Goal: Task Accomplishment & Management: Manage account settings

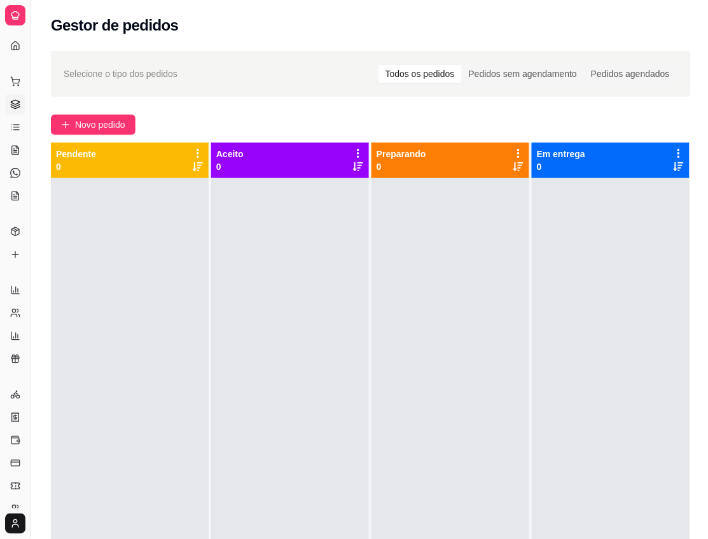
click at [352, 29] on div "Gestor de pedidos" at bounding box center [371, 25] width 640 height 20
click at [355, 34] on div "Gestor de pedidos" at bounding box center [371, 25] width 640 height 20
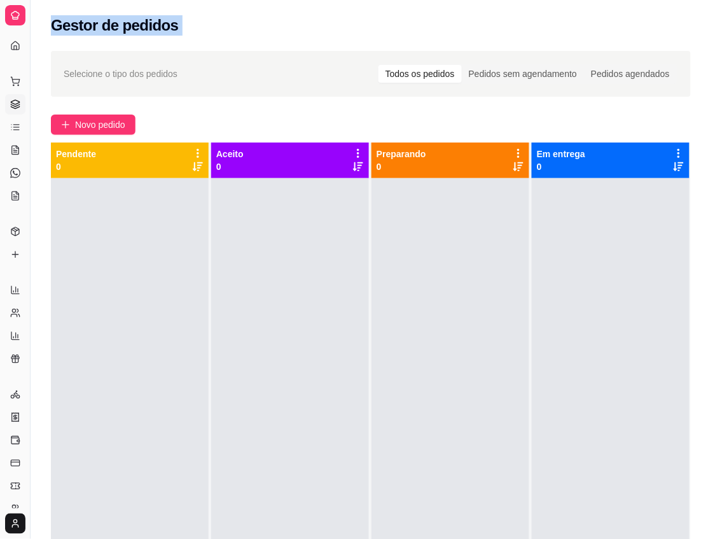
click at [355, 34] on div "Gestor de pedidos" at bounding box center [371, 25] width 640 height 20
drag, startPoint x: 355, startPoint y: 34, endPoint x: 335, endPoint y: 36, distance: 19.9
click at [335, 36] on div "Gestor de pedidos" at bounding box center [371, 21] width 681 height 43
click at [539, 23] on div "Gestor de pedidos" at bounding box center [371, 25] width 640 height 20
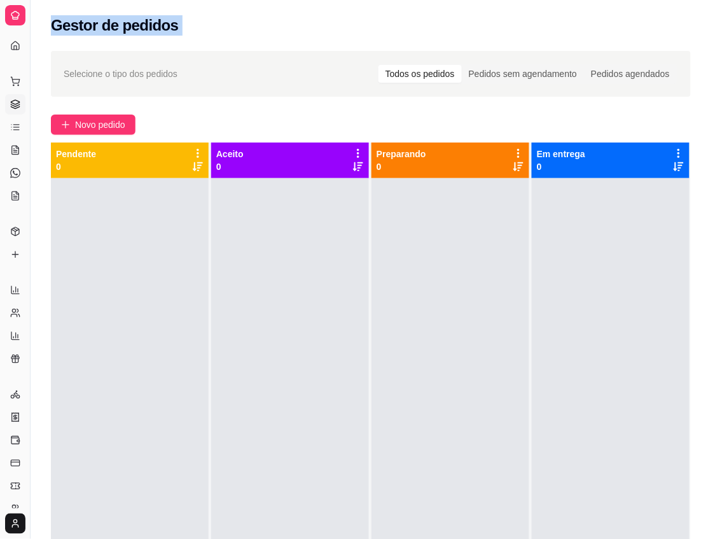
click at [539, 23] on div "Gestor de pedidos" at bounding box center [371, 25] width 640 height 20
drag, startPoint x: 539, startPoint y: 23, endPoint x: 506, endPoint y: 22, distance: 32.4
click at [506, 22] on div "Gestor de pedidos" at bounding box center [371, 25] width 640 height 20
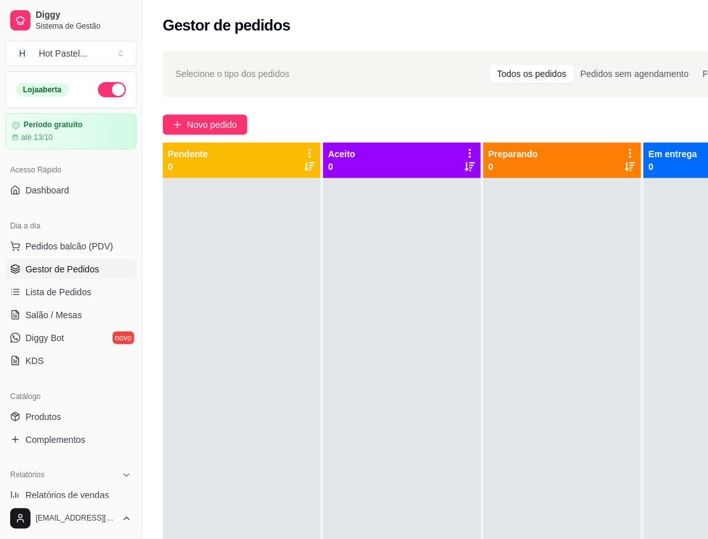
click at [409, 90] on div "Selecione o tipo dos pedidos Todos os pedidos Pedidos sem agendamento Pedidos a…" at bounding box center [483, 74] width 640 height 46
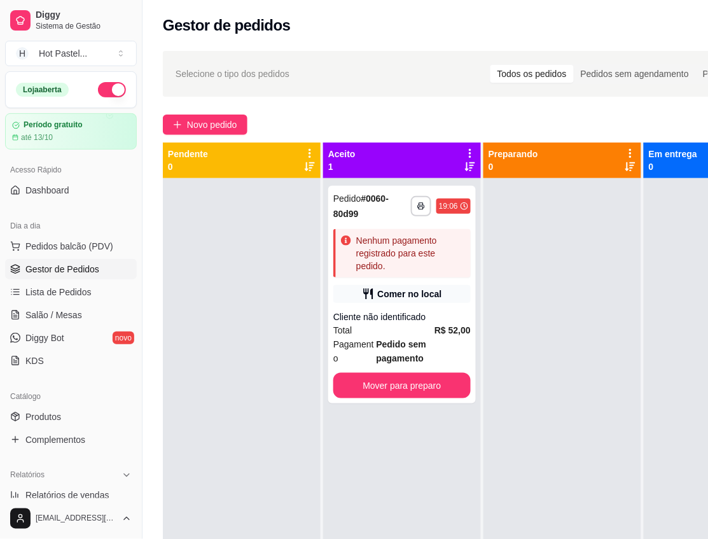
click at [169, 213] on div at bounding box center [242, 447] width 158 height 539
click at [620, 368] on div at bounding box center [562, 447] width 158 height 539
click at [424, 332] on div "Total R$ 52,00" at bounding box center [401, 330] width 137 height 14
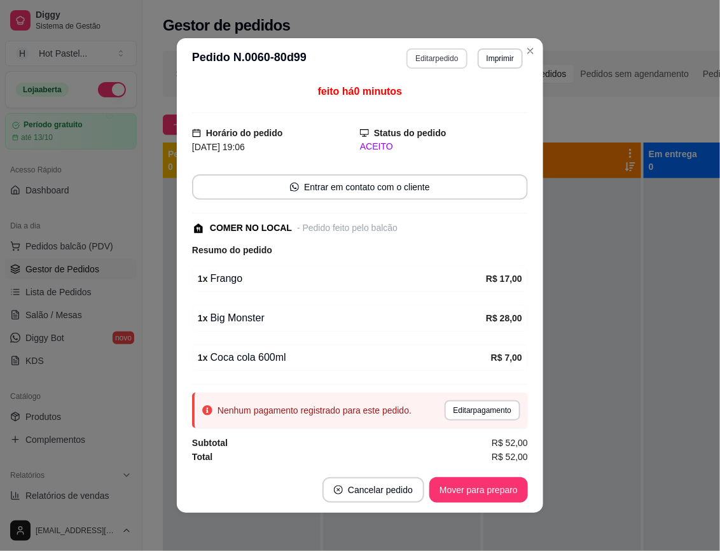
click at [440, 62] on button "Editar pedido" at bounding box center [436, 58] width 60 height 20
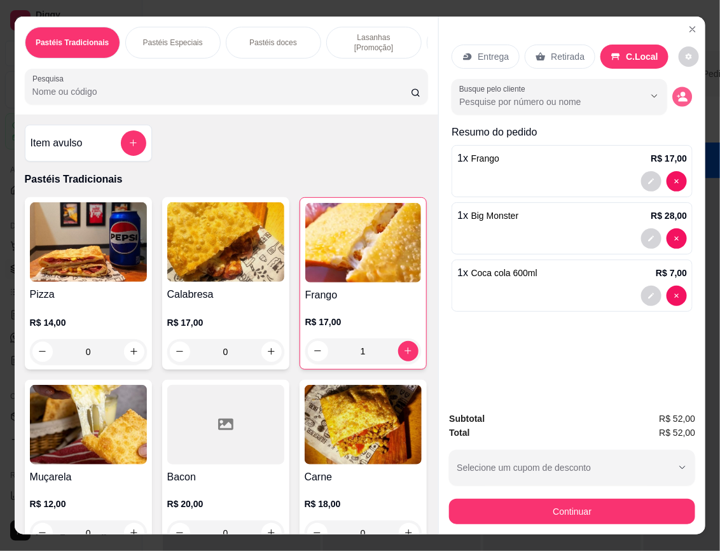
click at [681, 92] on circle "decrease-product-quantity" at bounding box center [683, 94] width 5 height 5
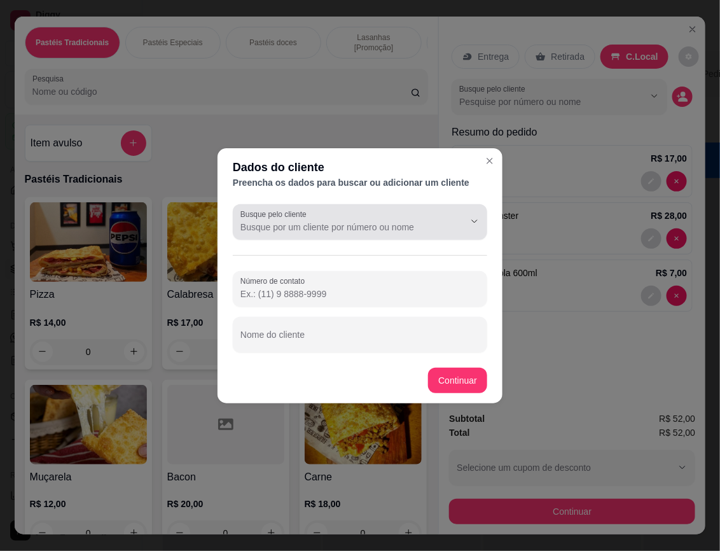
click at [303, 233] on div at bounding box center [359, 221] width 239 height 25
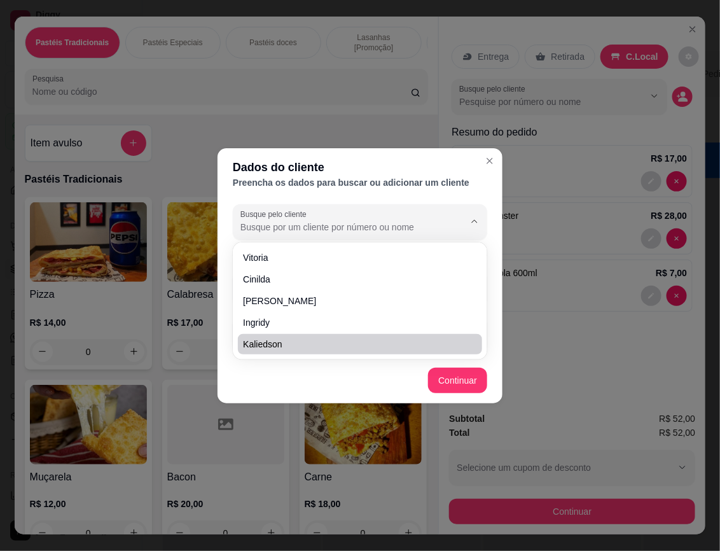
click at [258, 382] on footer "Continuar" at bounding box center [360, 381] width 285 height 46
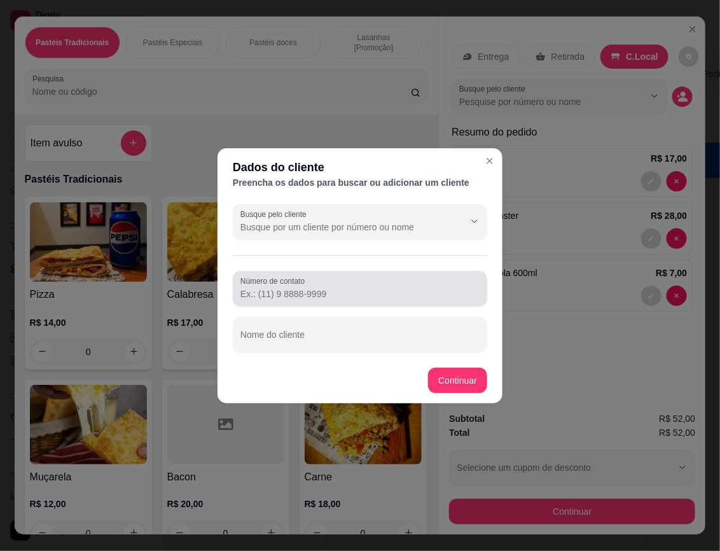
type input "Adriana"
type input "(84) 8195-5693"
type input "Adriana"
click at [335, 284] on div "(84) 8195-5693" at bounding box center [359, 288] width 239 height 25
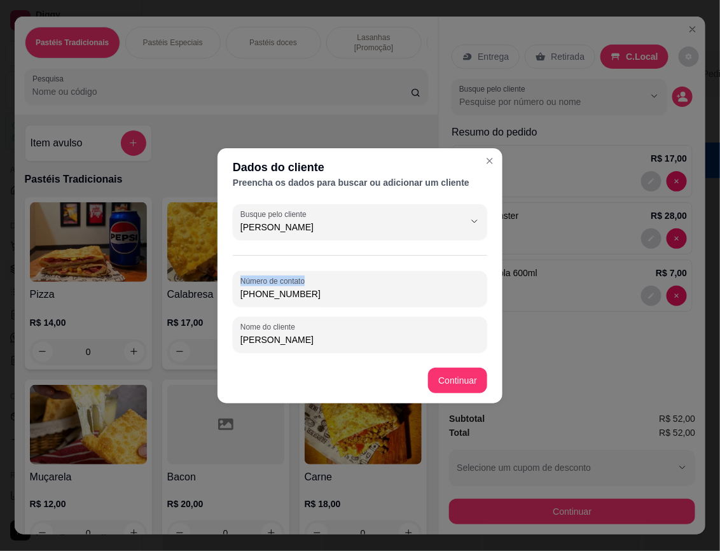
click at [335, 284] on div "(84) 8195-5693" at bounding box center [359, 288] width 239 height 25
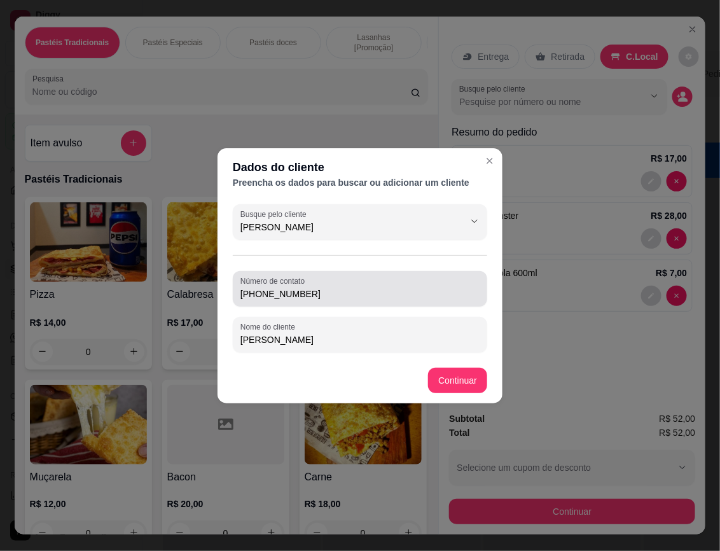
click at [335, 284] on div "(84) 8195-5693" at bounding box center [359, 288] width 239 height 25
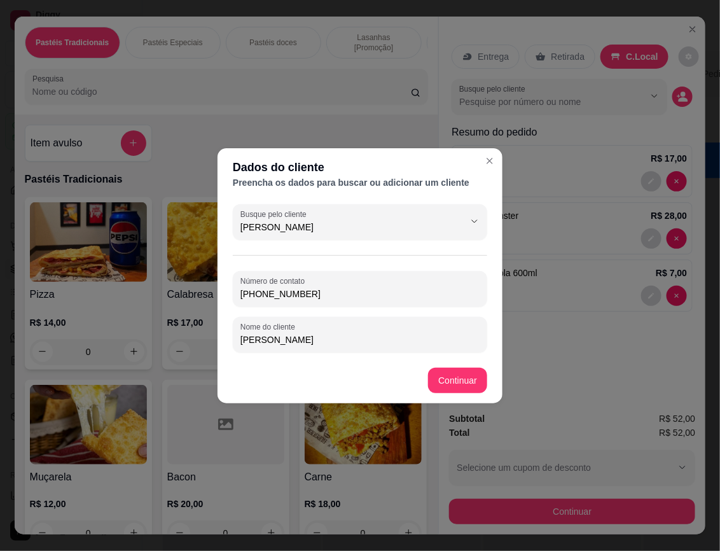
paste input "668-7188"
type input "(84) 8668-7188"
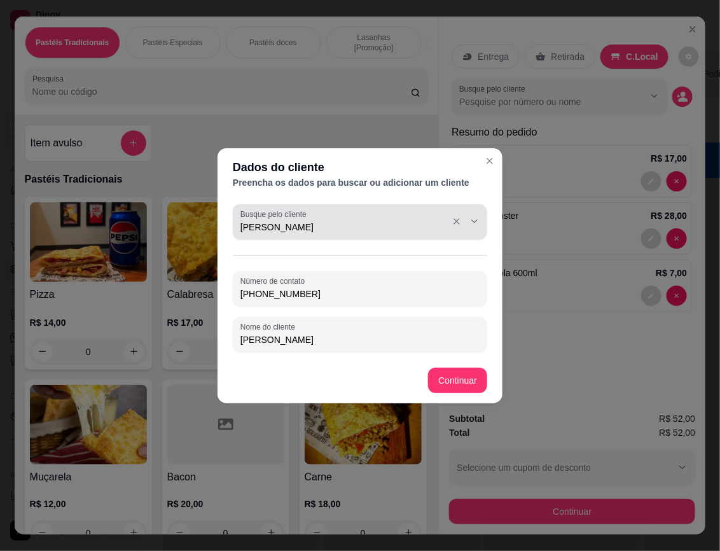
click at [345, 233] on div "Adriana" at bounding box center [359, 221] width 239 height 25
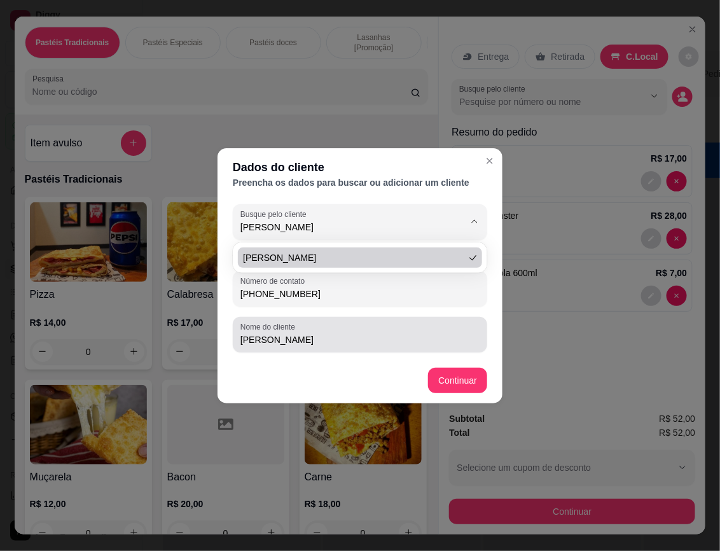
click at [301, 348] on div "Nome do cliente Adriana" at bounding box center [360, 335] width 254 height 36
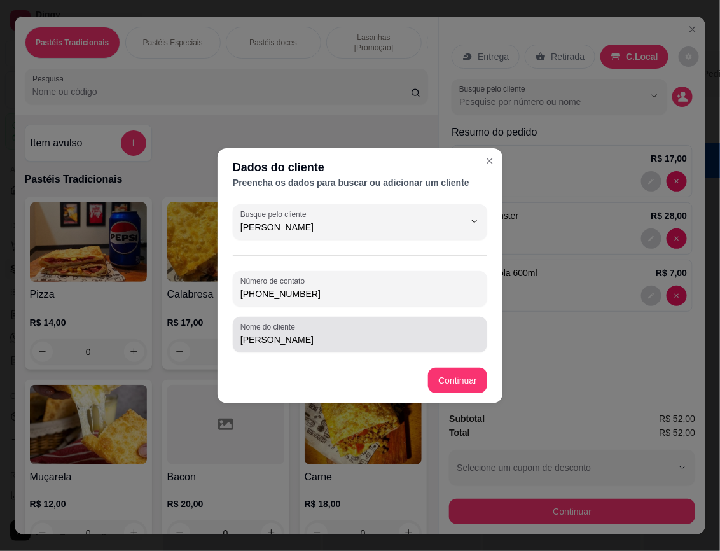
drag, startPoint x: 301, startPoint y: 348, endPoint x: 156, endPoint y: 340, distance: 144.6
click at [156, 340] on div "Dados do cliente Preencha os dados para buscar ou adicionar um cliente Busque p…" at bounding box center [360, 275] width 720 height 551
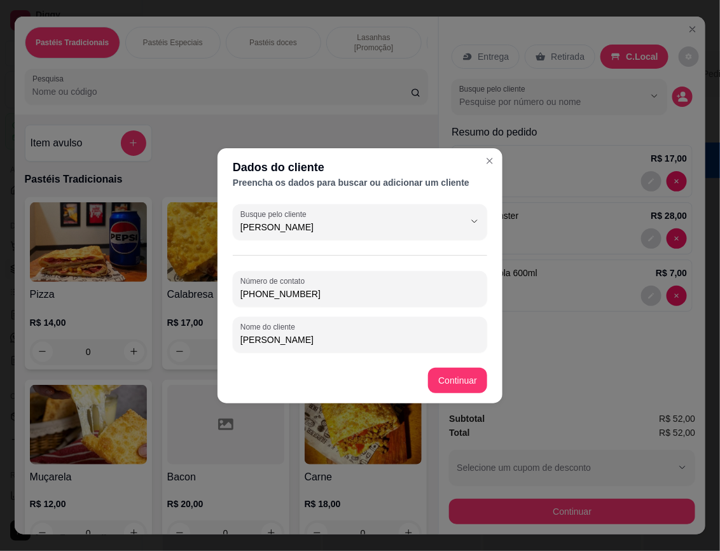
click at [303, 344] on input "Adriana" at bounding box center [359, 339] width 239 height 13
drag, startPoint x: 303, startPoint y: 344, endPoint x: 184, endPoint y: 345, distance: 119.0
click at [184, 345] on div "Dados do cliente Preencha os dados para buscar ou adicionar um cliente Busque p…" at bounding box center [360, 275] width 720 height 551
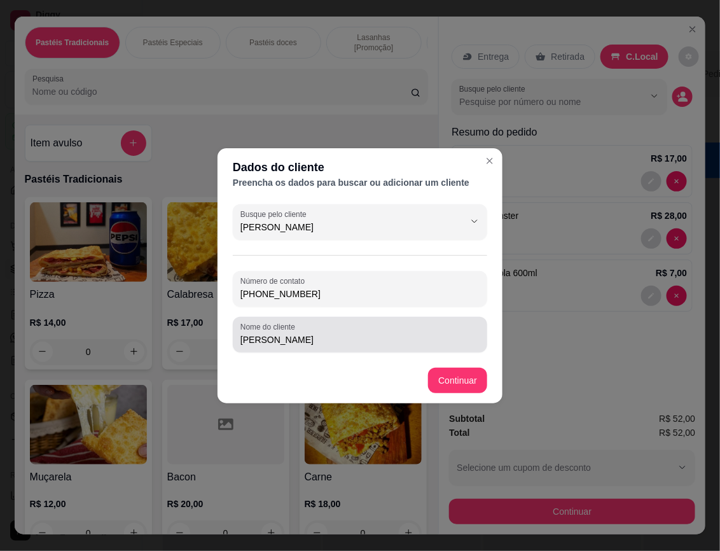
click at [307, 347] on div "Clara Freita" at bounding box center [359, 334] width 239 height 25
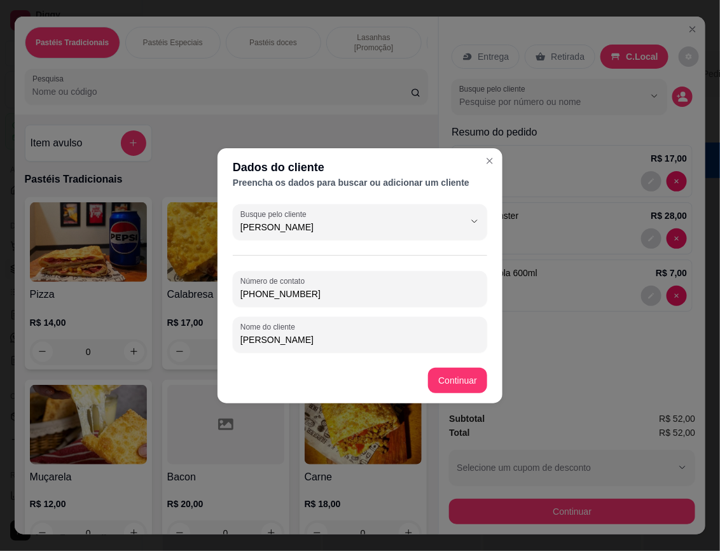
type input "Clara Freitas"
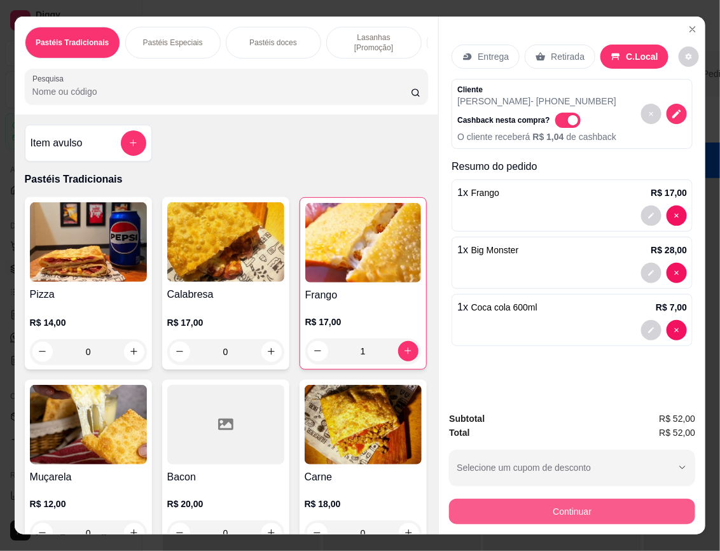
click at [583, 510] on button "Continuar" at bounding box center [572, 511] width 246 height 25
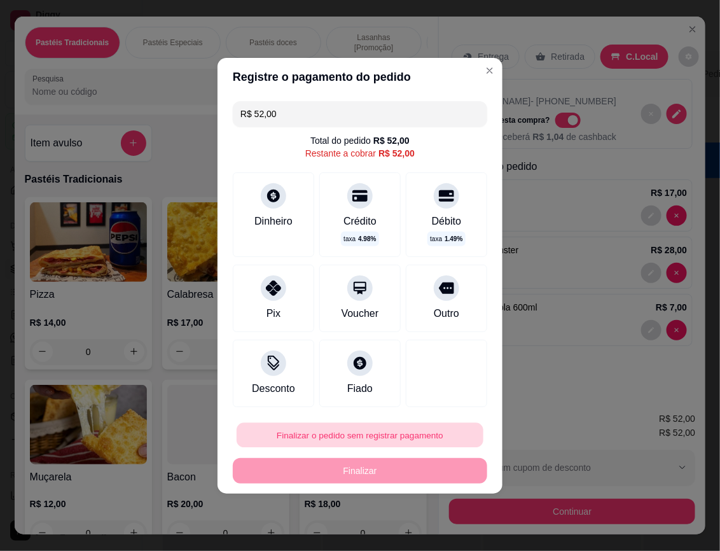
click at [420, 434] on button "Finalizar o pedido sem registrar pagamento" at bounding box center [360, 434] width 247 height 25
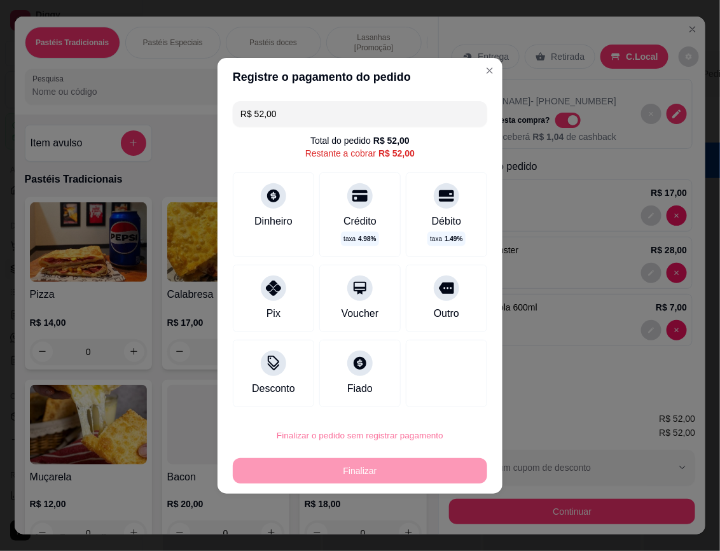
click at [438, 398] on button "Confirmar" at bounding box center [435, 399] width 47 height 20
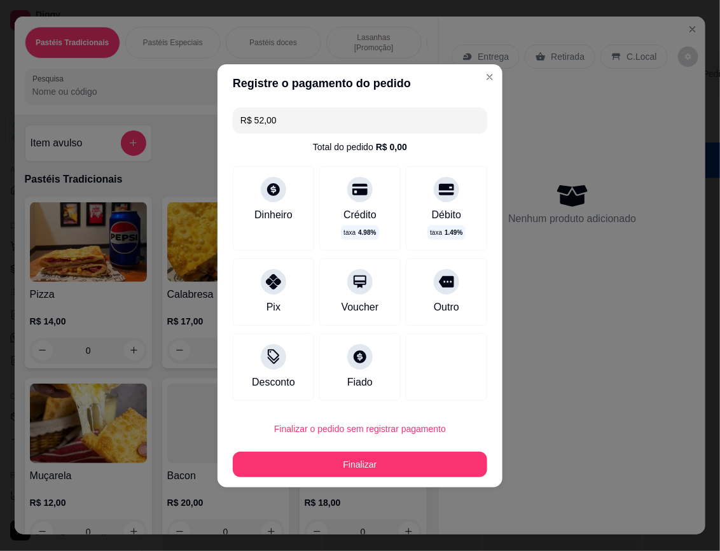
type input "0"
type input "R$ 0,00"
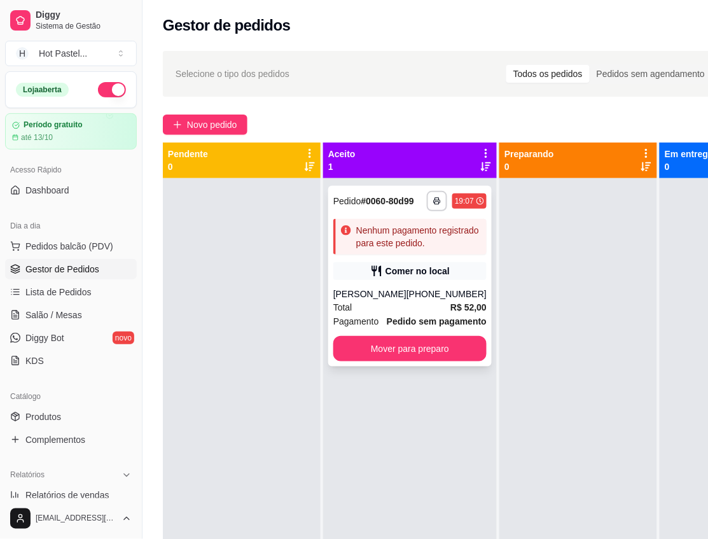
click at [433, 277] on div "Comer no local" at bounding box center [417, 271] width 64 height 13
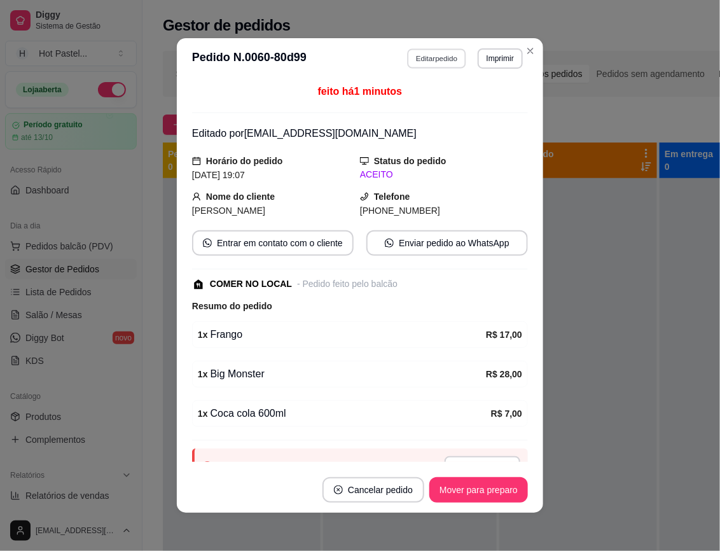
click at [434, 67] on button "Editar pedido" at bounding box center [437, 58] width 59 height 20
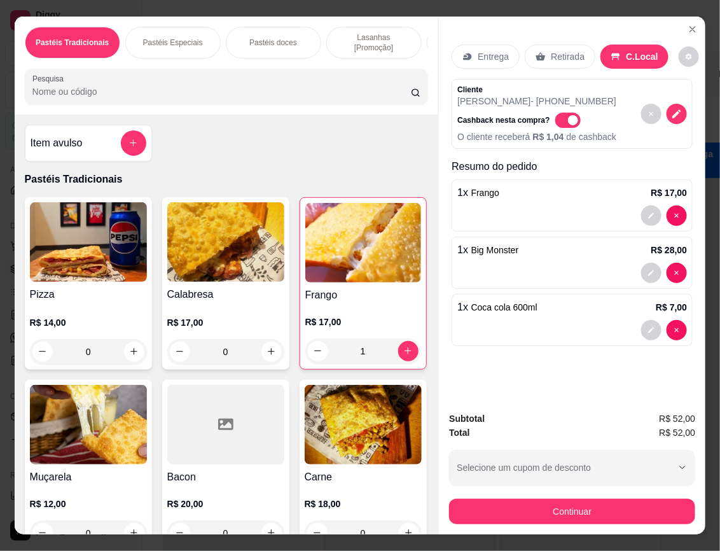
click at [482, 53] on p "Entrega" at bounding box center [493, 56] width 31 height 13
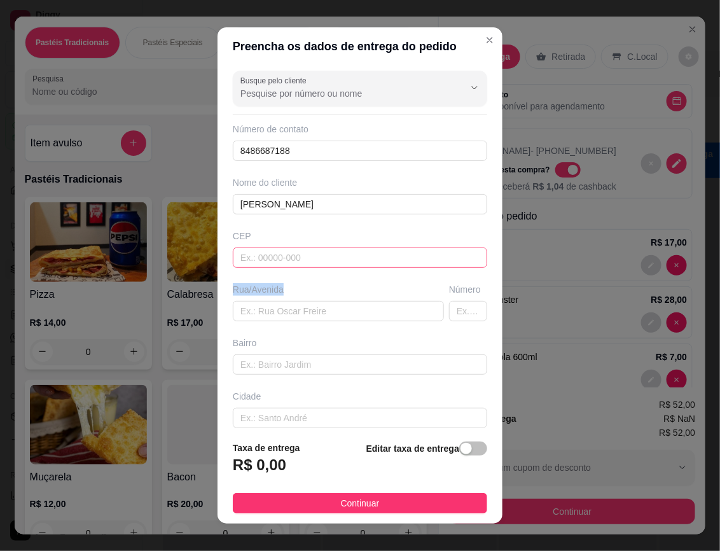
drag, startPoint x: 312, startPoint y: 272, endPoint x: 307, endPoint y: 255, distance: 17.1
click at [310, 265] on div "Busque pelo cliente Número de contato 8486687188 Nome do cliente Clara Freitas …" at bounding box center [360, 248] width 285 height 365
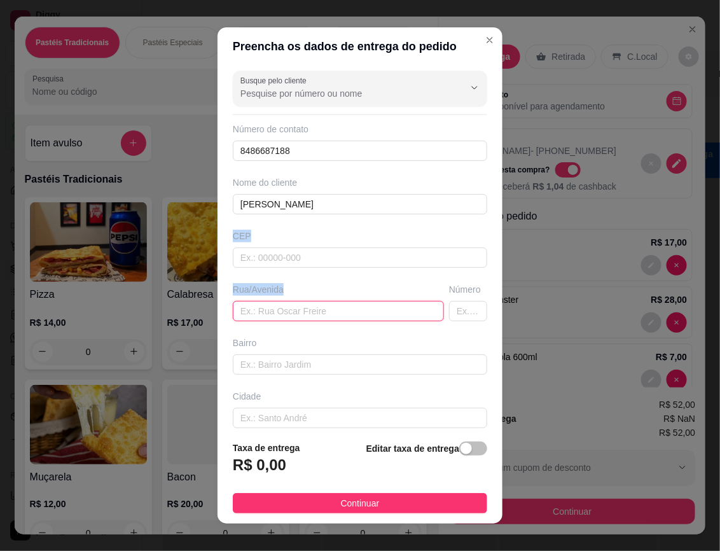
click at [310, 315] on input "text" at bounding box center [338, 311] width 211 height 20
type input "Rua antoonio vieira de sá"
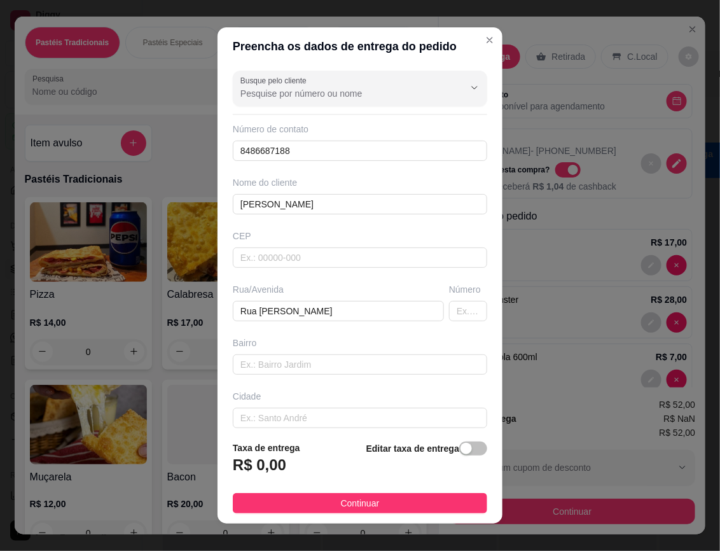
click at [449, 296] on div "Número" at bounding box center [468, 289] width 38 height 13
click at [449, 307] on input "text" at bounding box center [468, 311] width 38 height 20
type input "170"
click at [297, 367] on input "text" at bounding box center [360, 364] width 254 height 20
type input "nova betania"
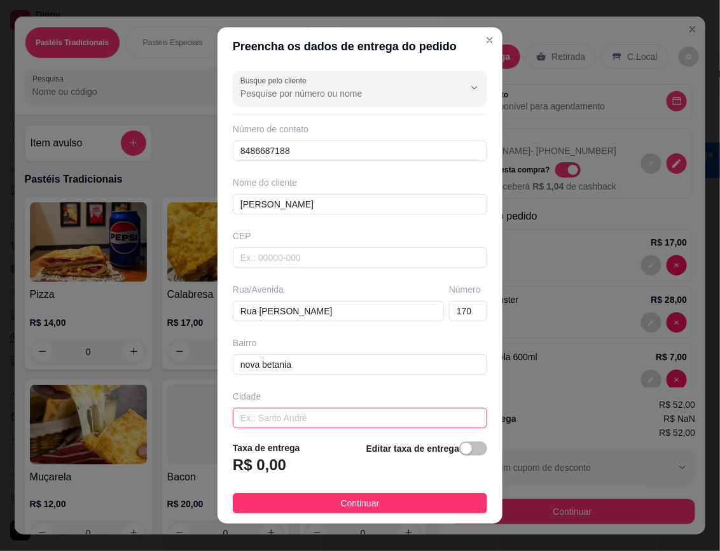
click at [268, 420] on input "text" at bounding box center [360, 418] width 254 height 20
type input "mossoro"
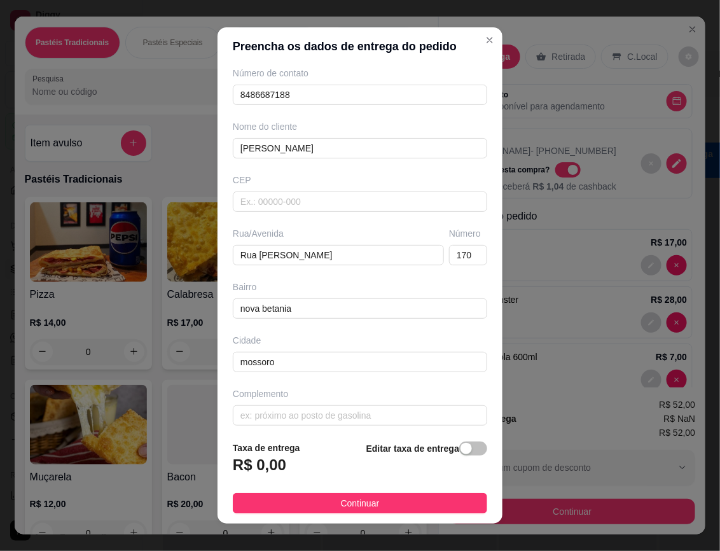
scroll to position [66, 0]
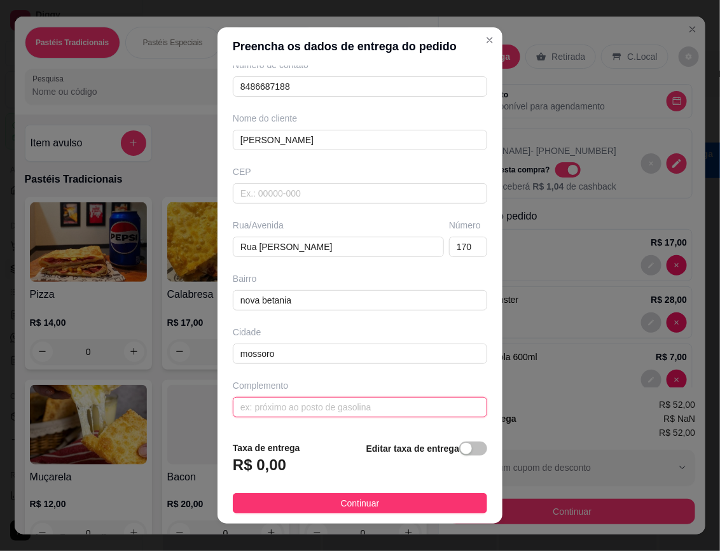
click at [365, 408] on input "text" at bounding box center [360, 407] width 254 height 20
paste input "Hesy saúde"
click at [235, 399] on input "Hesy saúde" at bounding box center [360, 407] width 254 height 20
type input "clinica Hesy saúde"
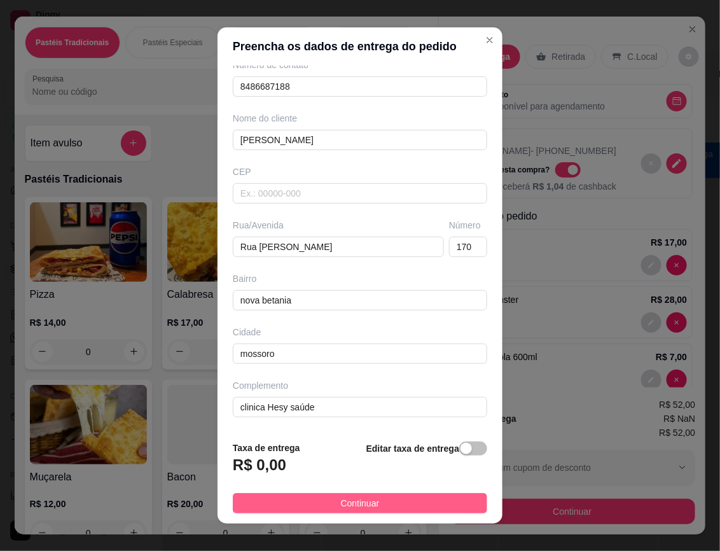
click at [341, 500] on span "Continuar" at bounding box center [360, 503] width 39 height 14
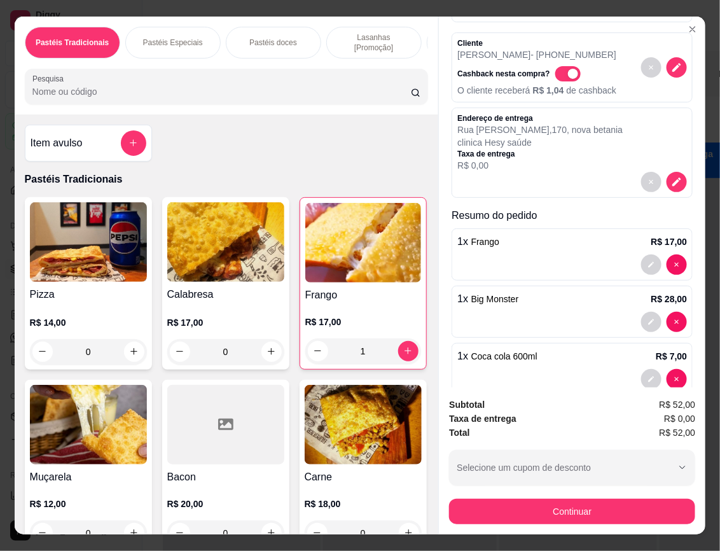
scroll to position [123, 0]
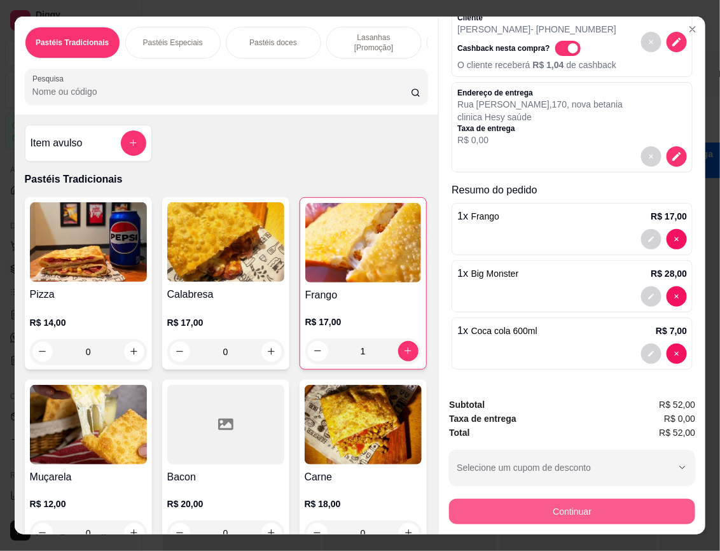
click at [644, 509] on button "Continuar" at bounding box center [572, 511] width 246 height 25
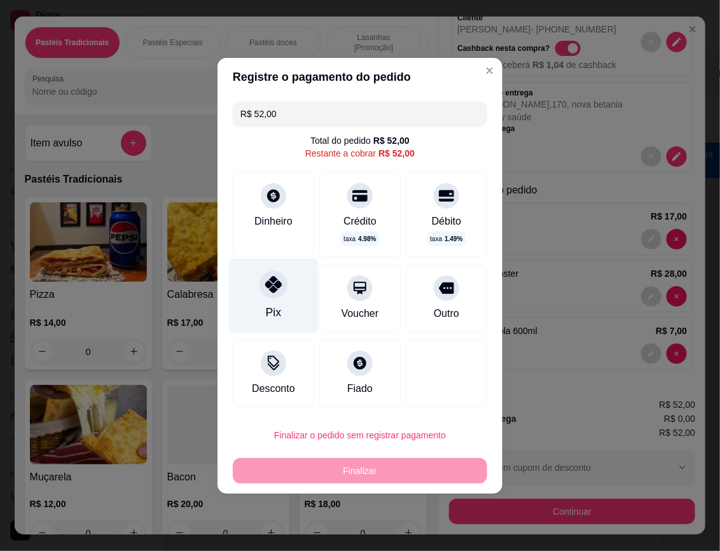
click at [282, 285] on div at bounding box center [274, 284] width 28 height 28
type input "R$ 0,00"
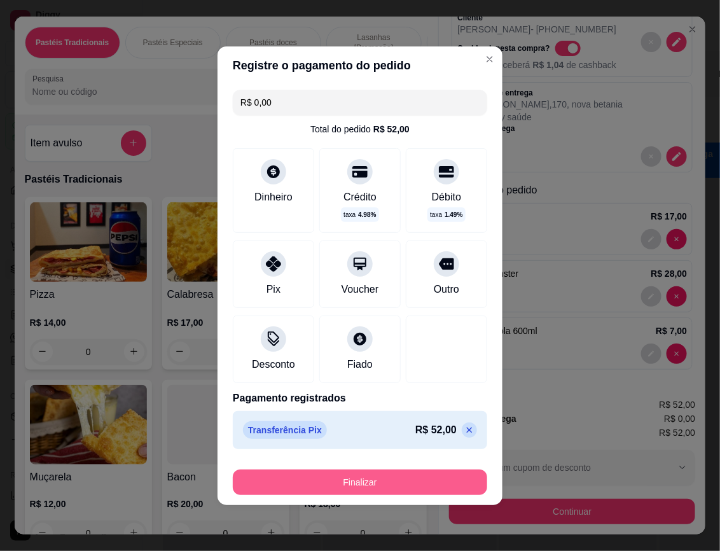
click at [402, 475] on button "Finalizar" at bounding box center [360, 481] width 254 height 25
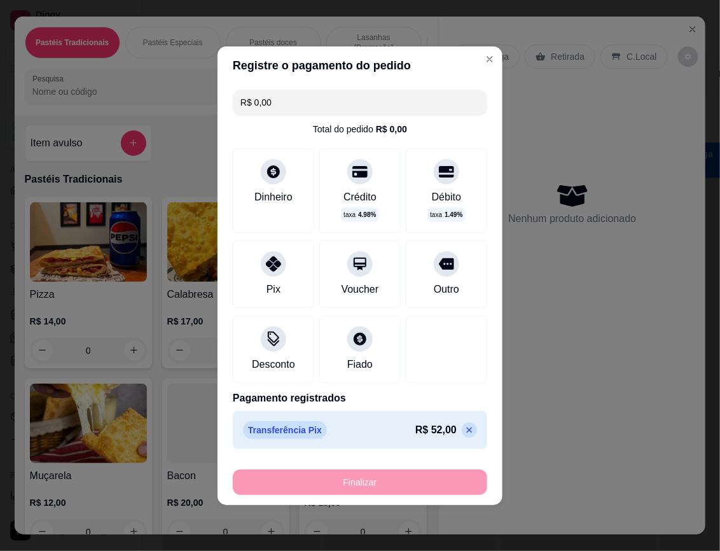
type input "0"
type input "-R$ 52,00"
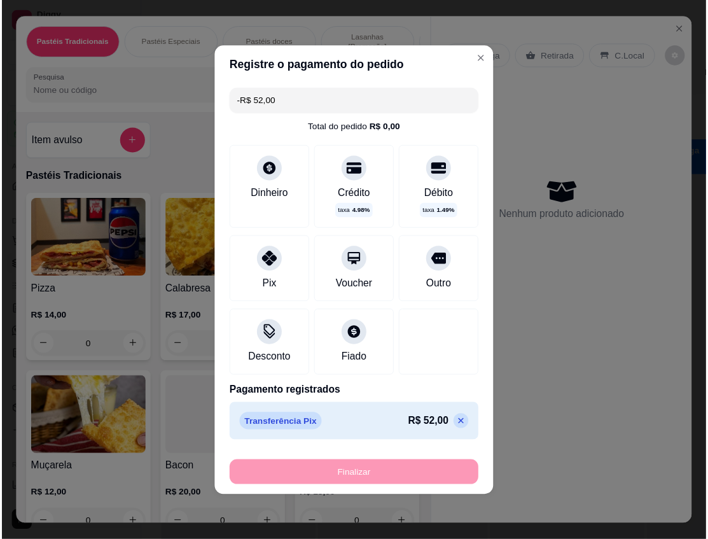
scroll to position [0, 0]
